Goal: Information Seeking & Learning: Learn about a topic

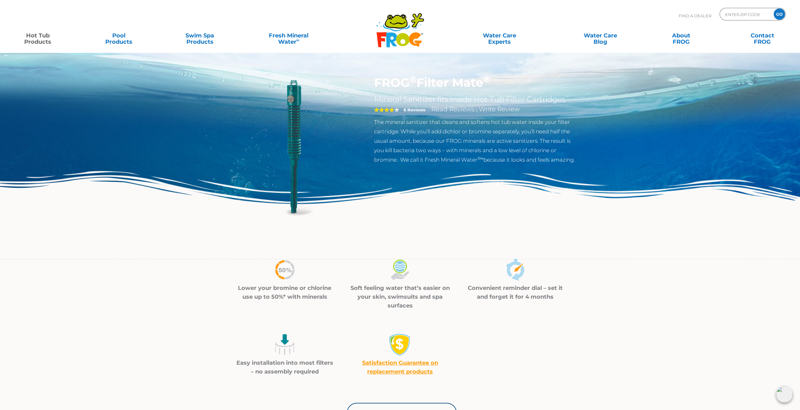
click at [452, 61] on div "FROG ® Filter Mate ® Mineral Sanitizer fits inside Hot Tub Filter Cartridges 4 …" at bounding box center [400, 129] width 800 height 259
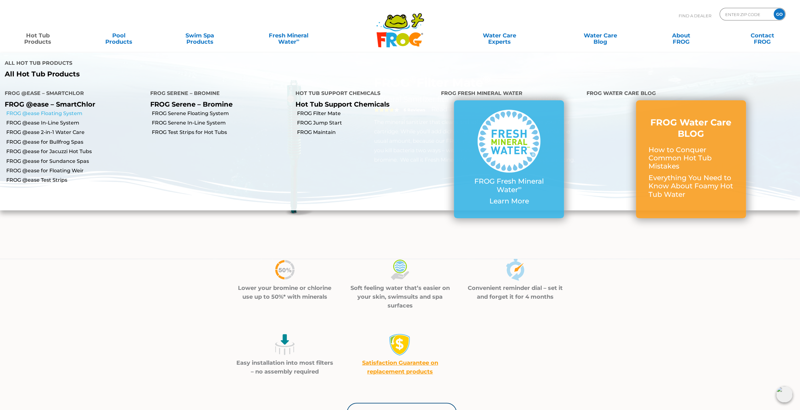
click at [62, 114] on link "FROG @ease Floating System" at bounding box center [75, 113] width 139 height 7
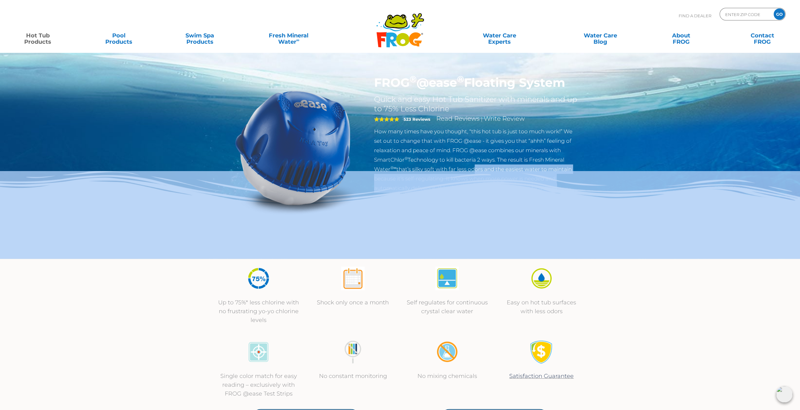
drag, startPoint x: 471, startPoint y: 168, endPoint x: 489, endPoint y: 176, distance: 19.8
click at [489, 176] on div "FROG ® @ease ® Floating System Quick and easy Hot Tub Sanitizer with minerals a…" at bounding box center [400, 129] width 800 height 259
click at [599, 166] on div "FROG ® @ease ® Floating System Quick and easy Hot Tub Sanitizer with minerals a…" at bounding box center [400, 129] width 800 height 259
drag, startPoint x: 547, startPoint y: 147, endPoint x: 574, endPoint y: 181, distance: 43.0
click at [574, 181] on div "FROG ® @ease ® Floating System Quick and easy Hot Tub Sanitizer with minerals a…" at bounding box center [400, 129] width 800 height 259
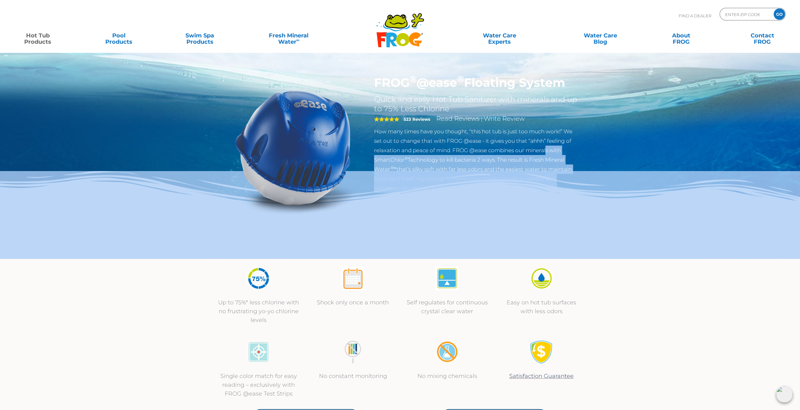
click at [595, 164] on div "FROG ® @ease ® Floating System Quick and easy Hot Tub Sanitizer with minerals a…" at bounding box center [400, 129] width 800 height 259
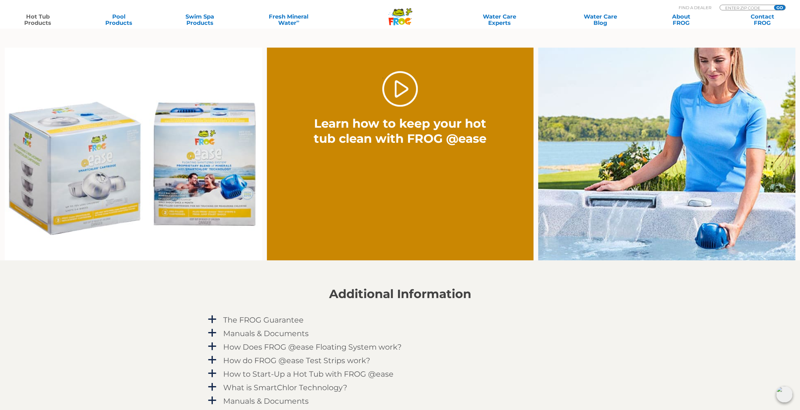
scroll to position [471, 0]
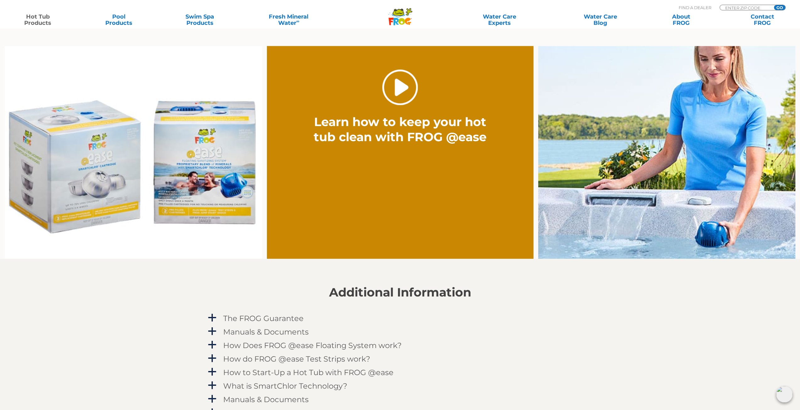
click at [400, 91] on link "." at bounding box center [400, 87] width 36 height 36
